Goal: Information Seeking & Learning: Learn about a topic

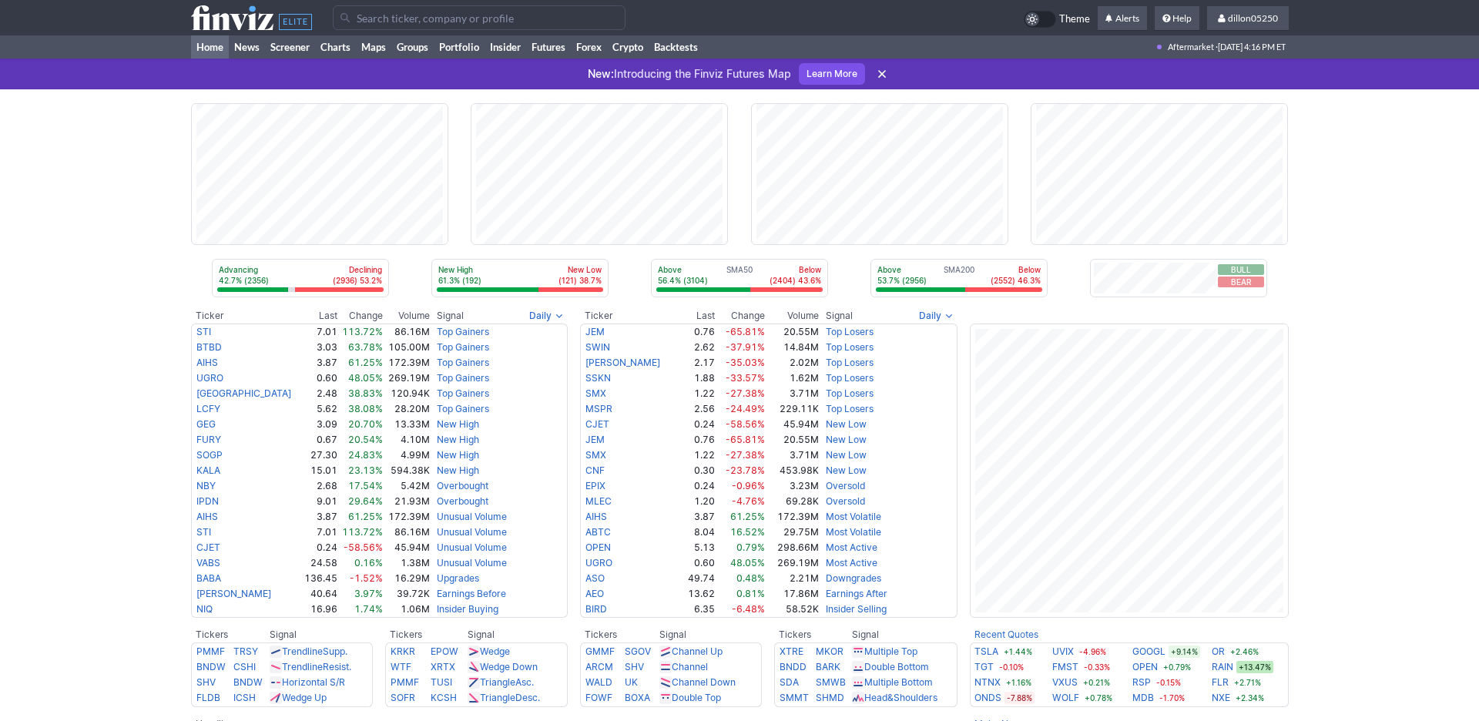
click at [368, 30] on input "Search" at bounding box center [479, 17] width 293 height 25
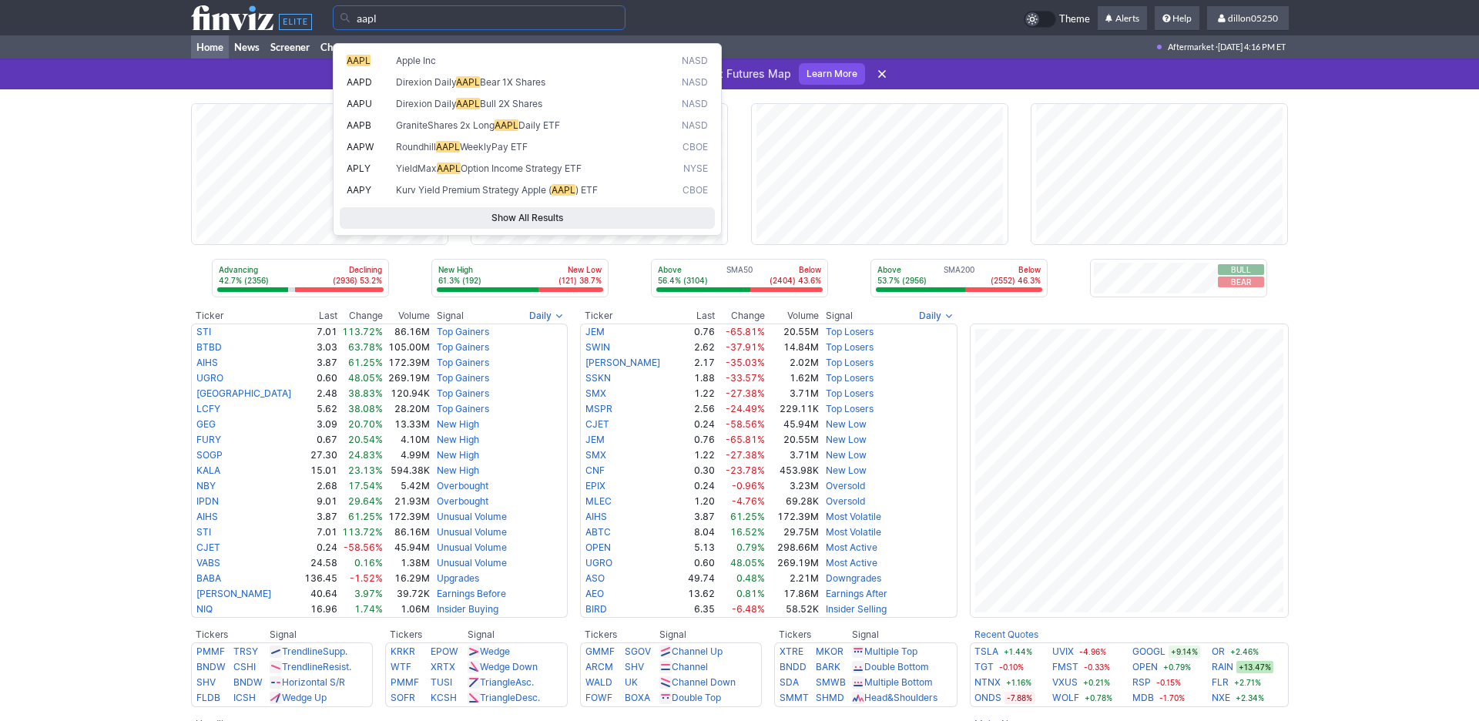
click at [362, 64] on span "AAPL" at bounding box center [359, 61] width 24 height 12
type input "AAPL"
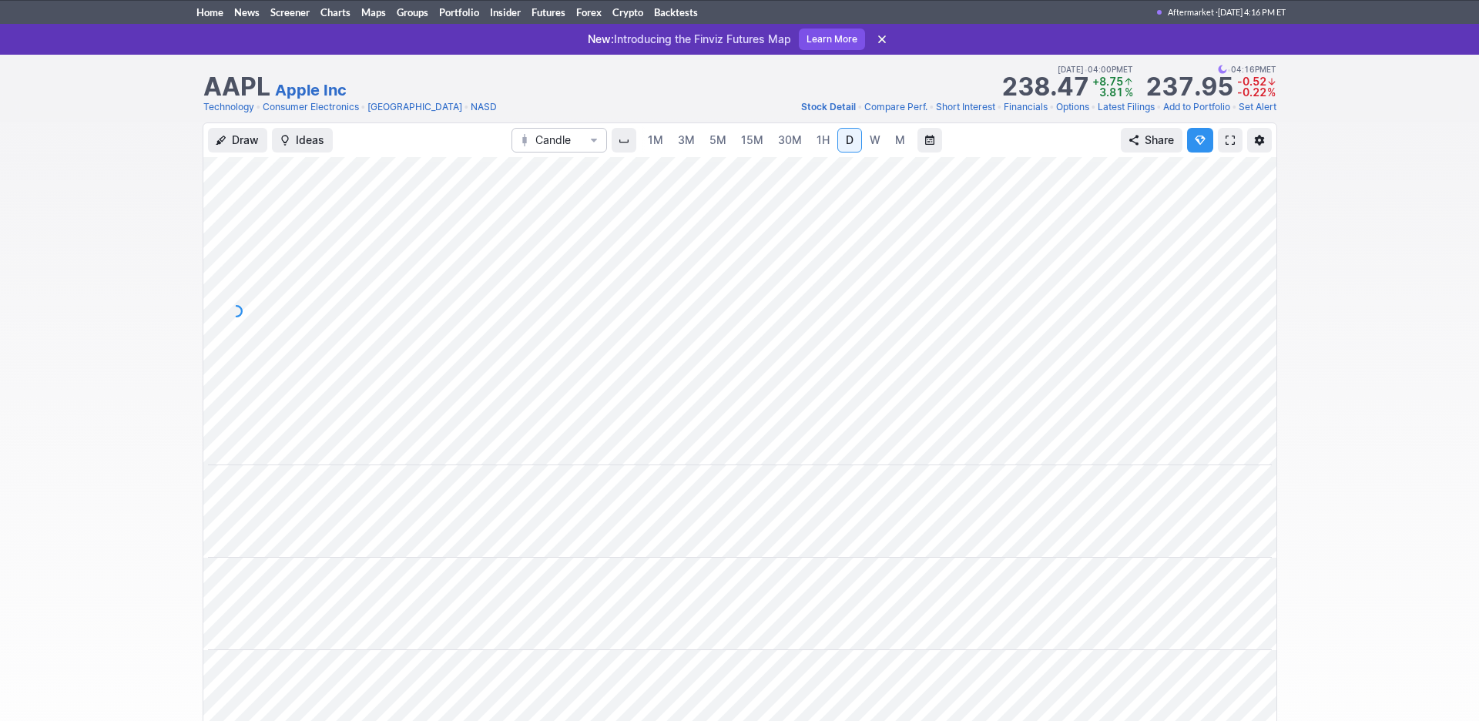
scroll to position [0, 93]
click at [1225, 146] on span at bounding box center [1229, 140] width 9 height 12
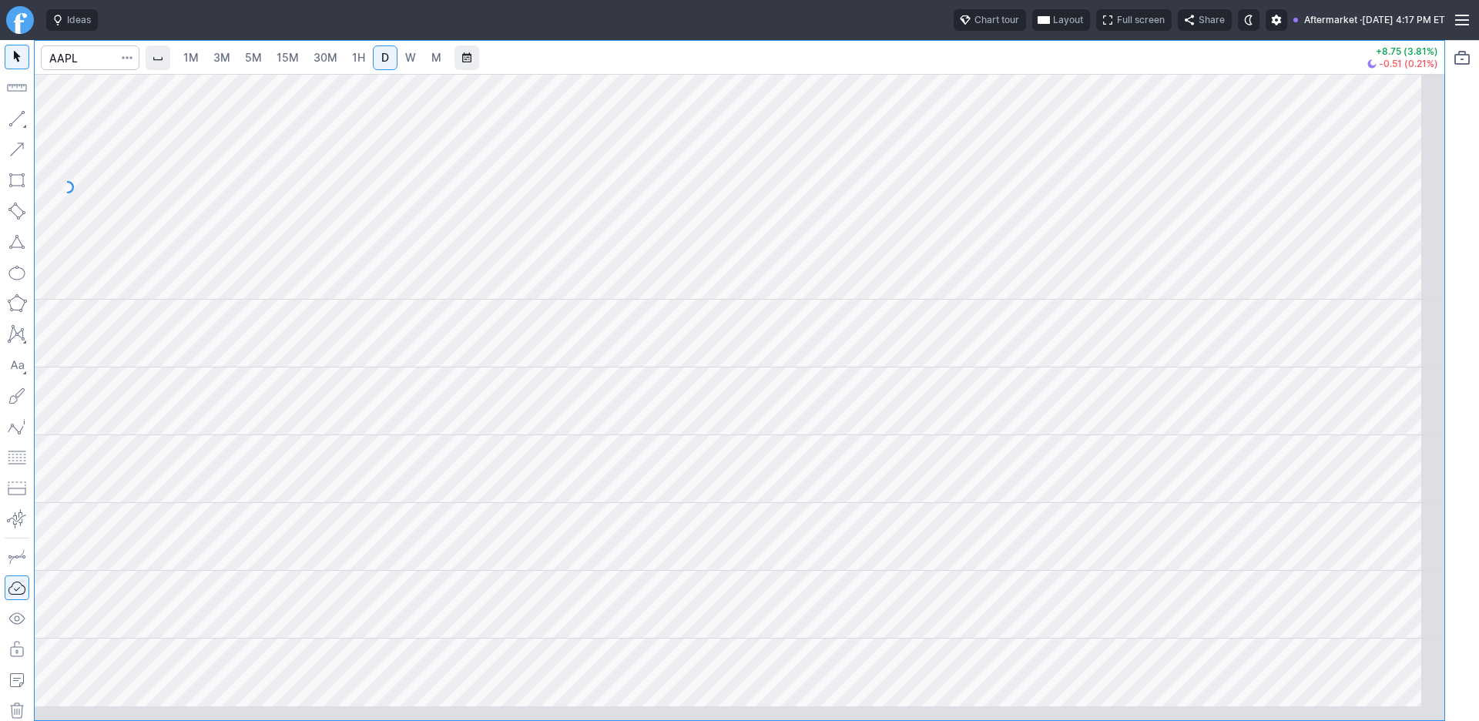
click at [1053, 28] on span "Layout" at bounding box center [1068, 19] width 30 height 15
click at [900, 67] on button "Layout" at bounding box center [889, 60] width 22 height 22
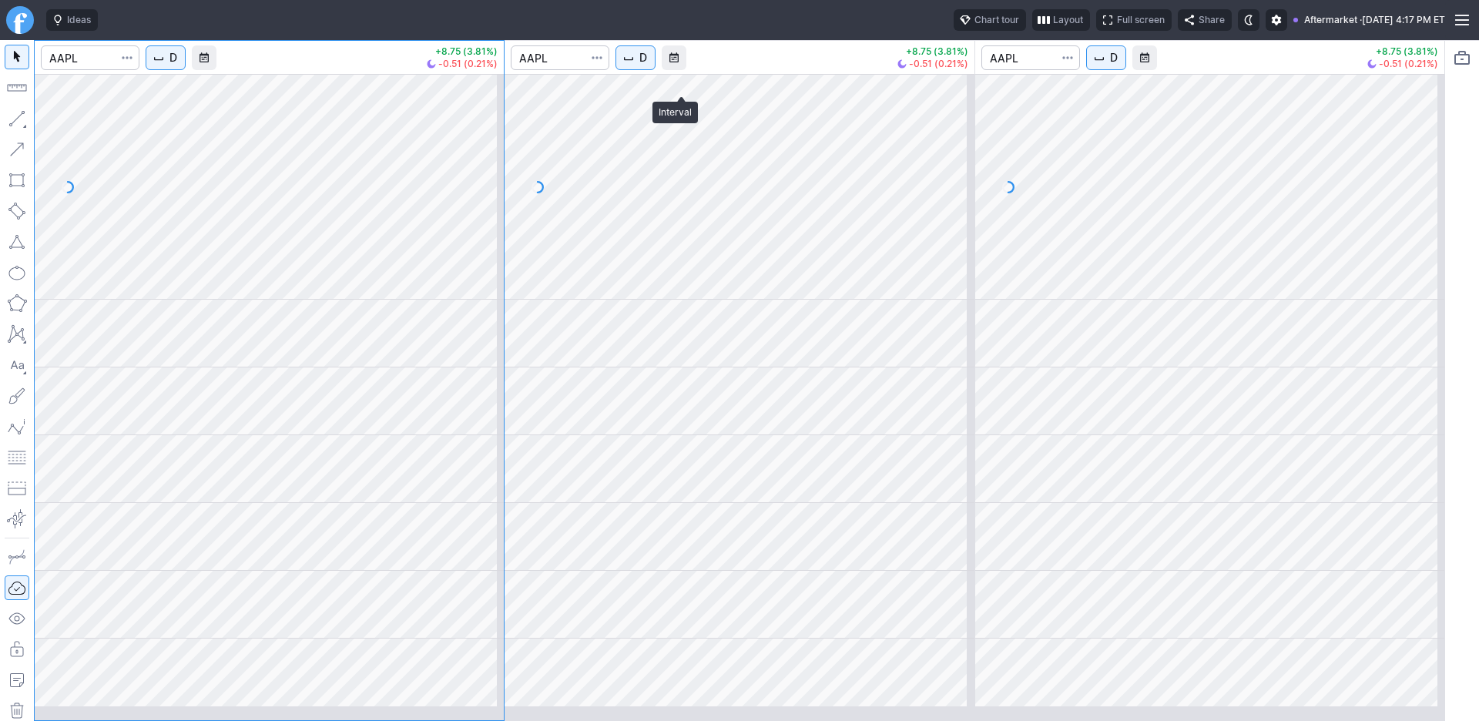
click at [647, 65] on span "D" at bounding box center [643, 57] width 8 height 15
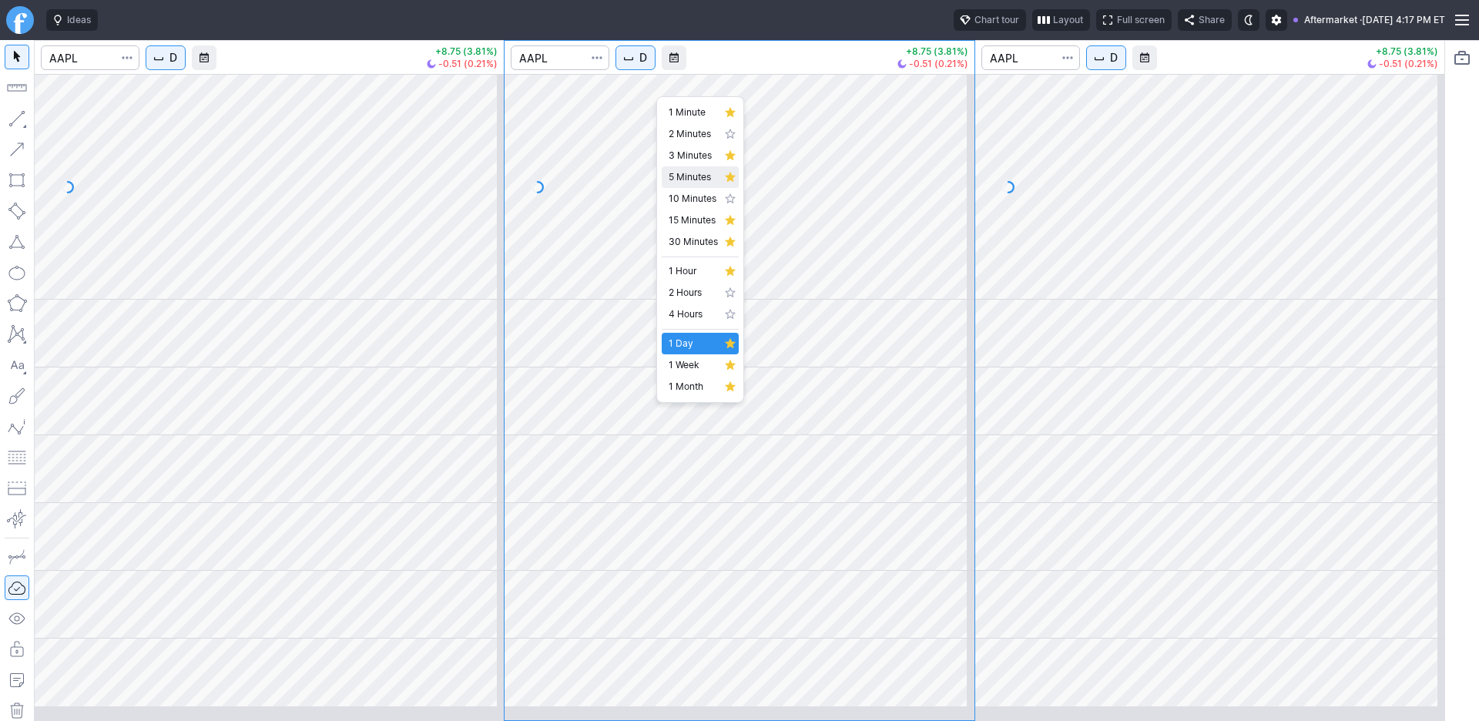
click at [694, 185] on span "5 Minutes" at bounding box center [693, 176] width 49 height 15
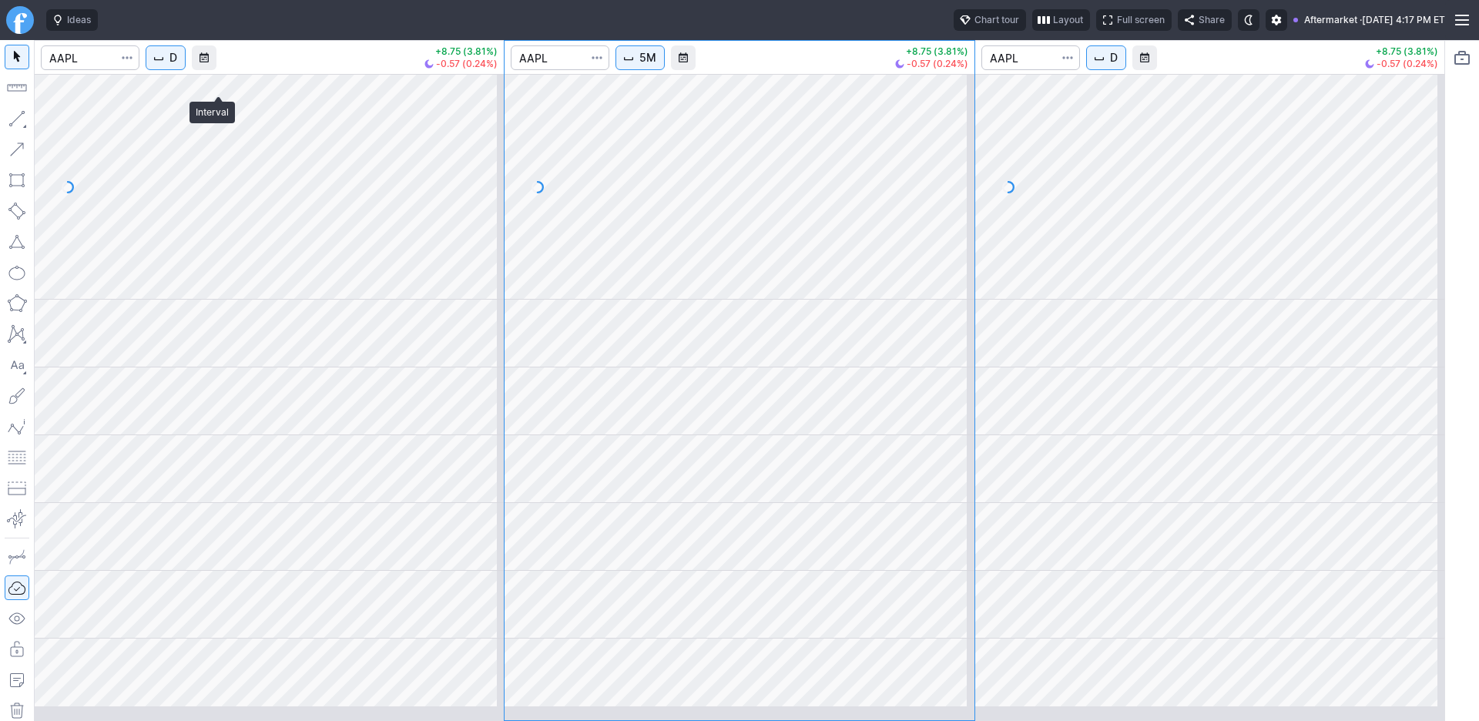
click at [177, 65] on span "D" at bounding box center [173, 57] width 8 height 15
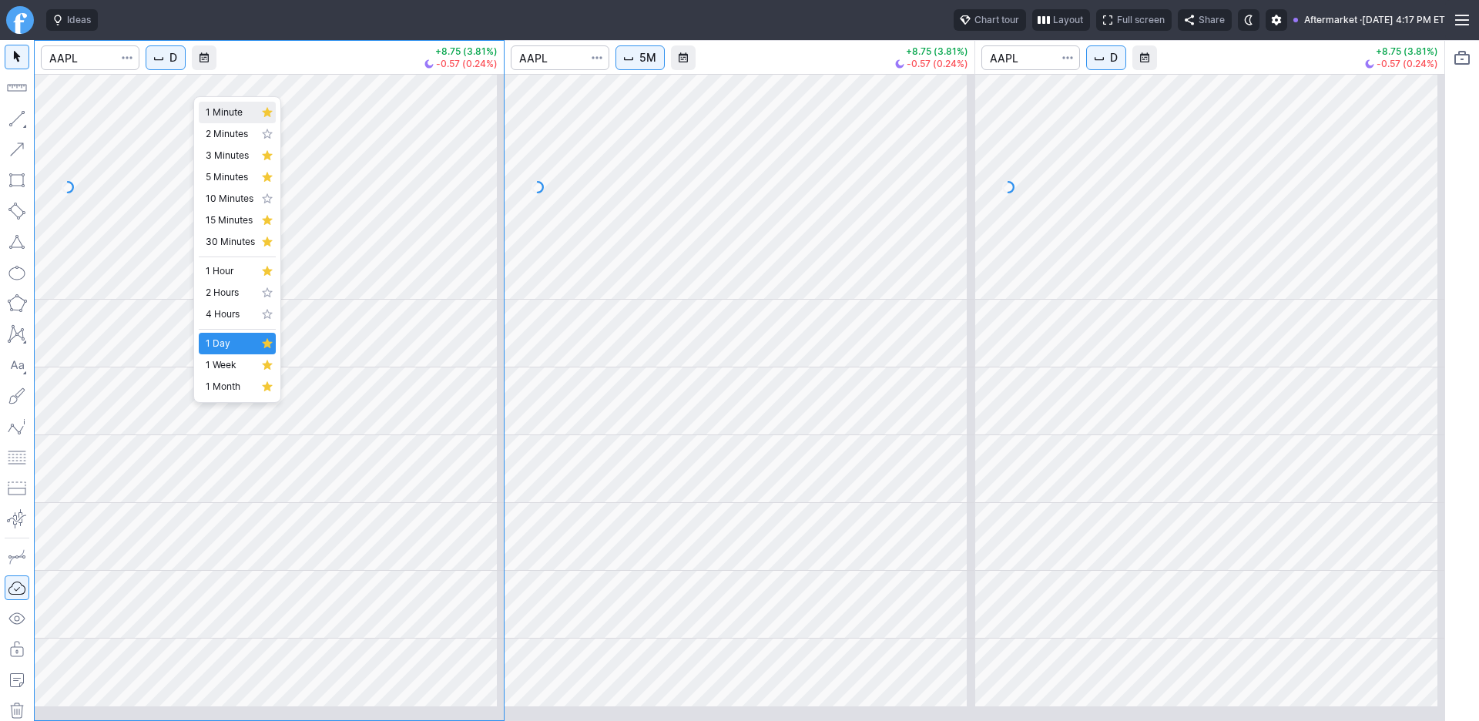
click at [229, 120] on span "1 Minute" at bounding box center [230, 112] width 49 height 15
click at [473, 241] on div "1M +4.73 (1.44%) -0.31 (0.09%) 5M +4.73 (1.44%) -0.38 (0.11%) D +4.73 (1.44%) -…" at bounding box center [739, 380] width 1411 height 681
